Goal: Information Seeking & Learning: Check status

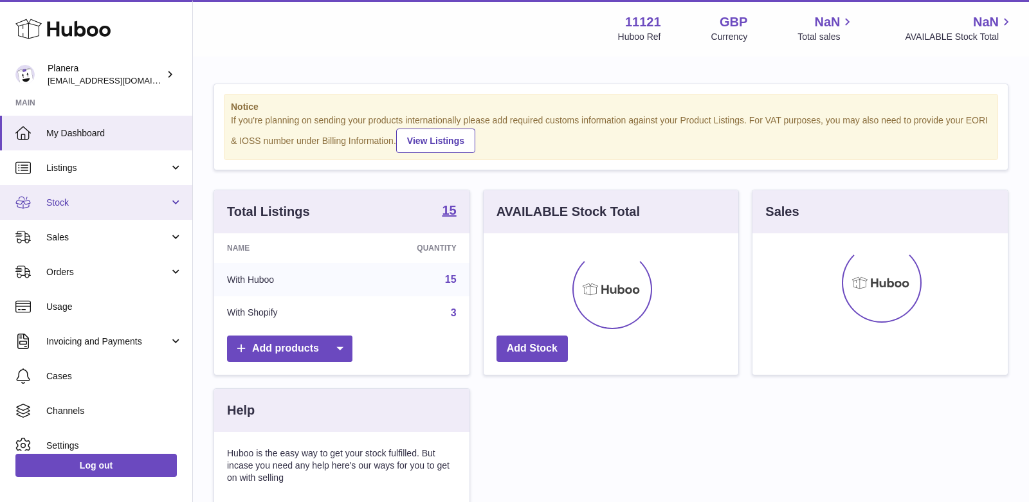
click at [94, 214] on link "Stock" at bounding box center [96, 202] width 192 height 35
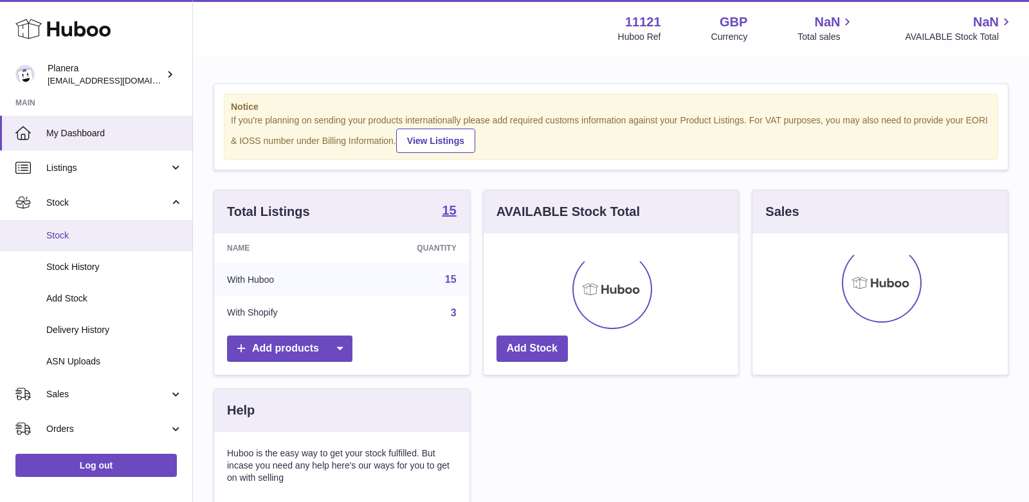
click at [91, 225] on link "Stock" at bounding box center [96, 236] width 192 height 32
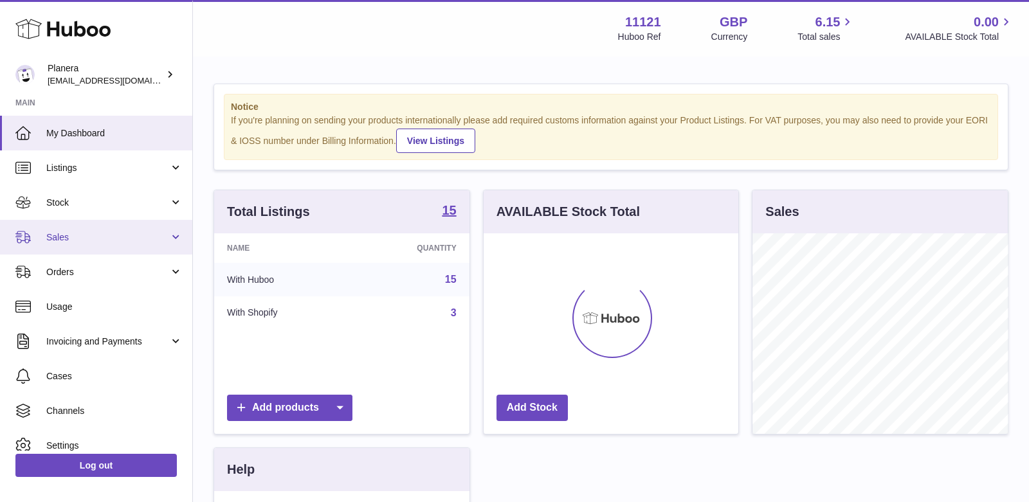
scroll to position [200, 255]
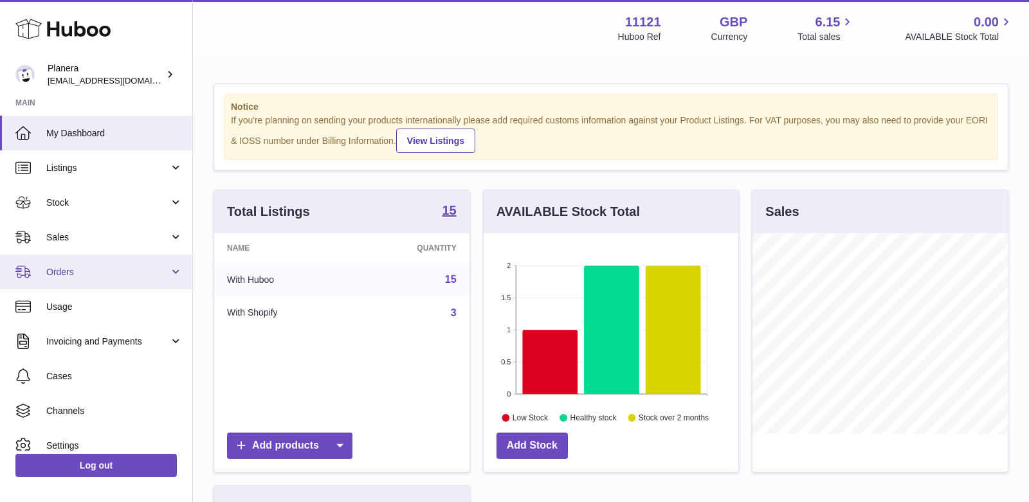
click at [63, 272] on span "Orders" at bounding box center [107, 272] width 123 height 12
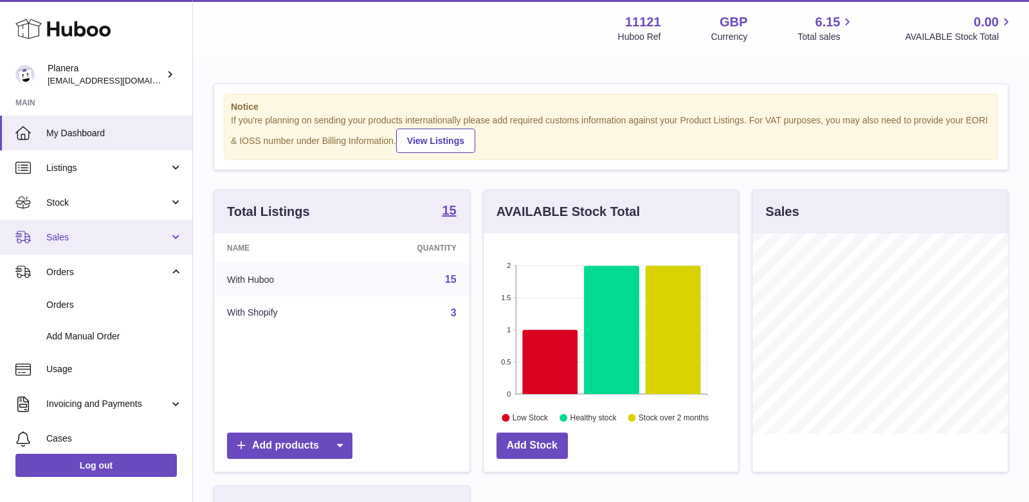
click at [67, 239] on span "Sales" at bounding box center [107, 238] width 123 height 12
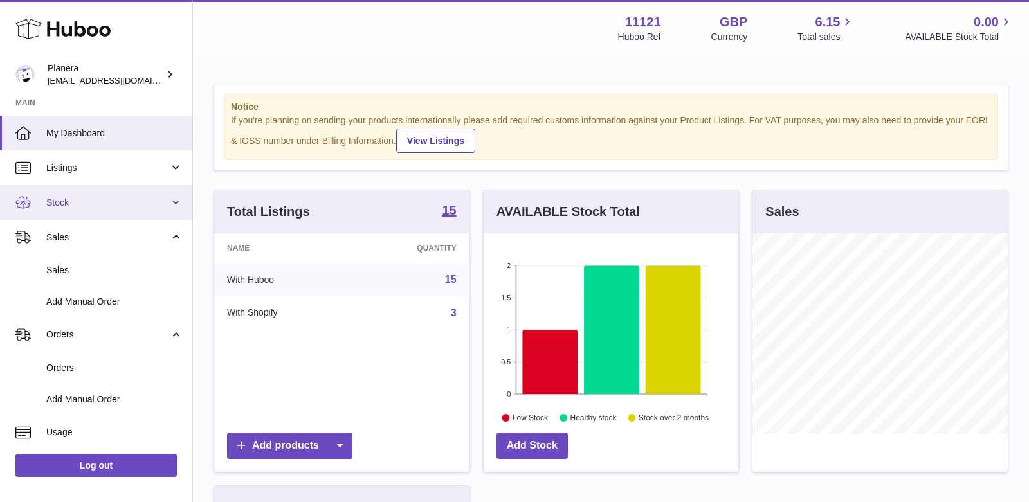
click at [66, 211] on link "Stock" at bounding box center [96, 202] width 192 height 35
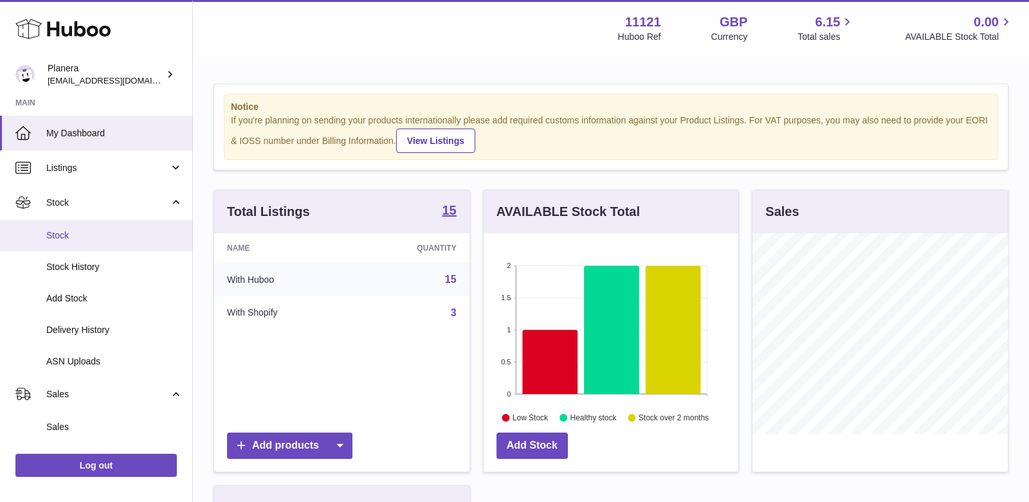
click at [70, 232] on span "Stock" at bounding box center [114, 236] width 136 height 12
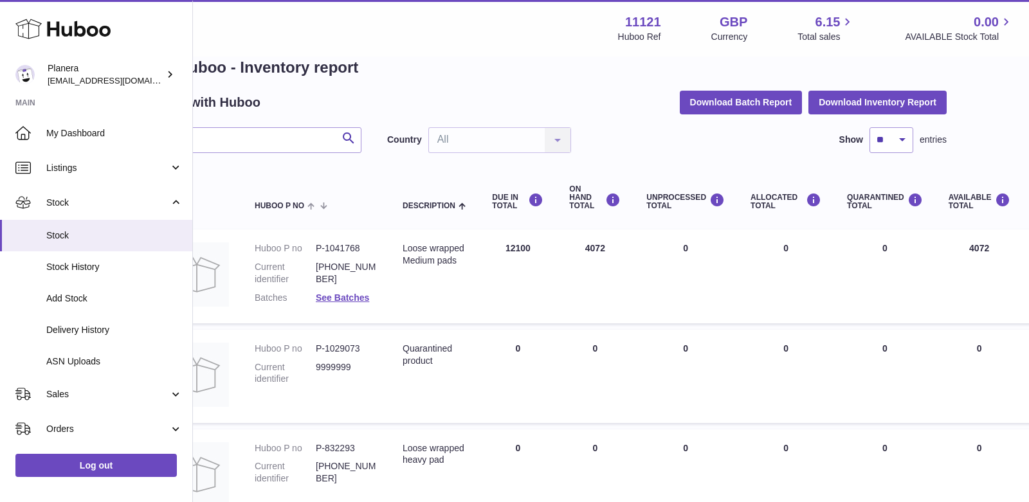
scroll to position [26, 63]
click at [594, 249] on td "ON HAND Total 4072" at bounding box center [593, 277] width 77 height 94
copy td "4072"
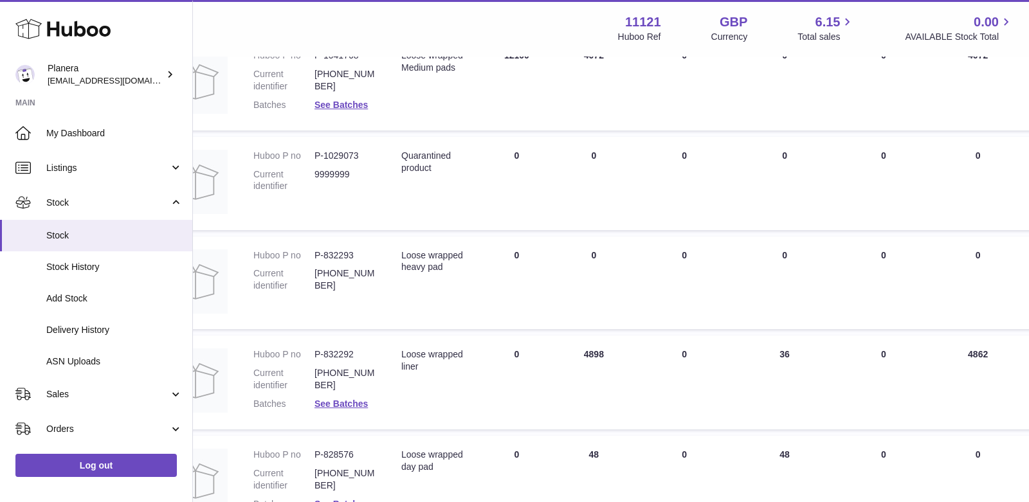
scroll to position [221, 63]
drag, startPoint x: 606, startPoint y: 352, endPoint x: 575, endPoint y: 352, distance: 31.5
click at [575, 352] on td "ON HAND Total 4898" at bounding box center [593, 381] width 77 height 94
drag, startPoint x: 991, startPoint y: 352, endPoint x: 963, endPoint y: 352, distance: 28.3
click at [963, 352] on td "AVAILABLE Total 4862" at bounding box center [977, 381] width 87 height 94
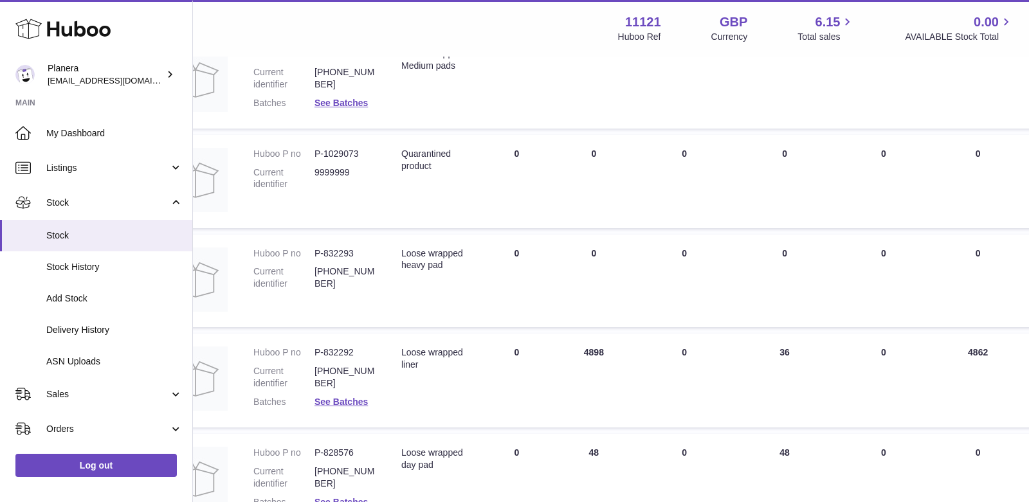
copy td "4862"
